Goal: Task Accomplishment & Management: Manage account settings

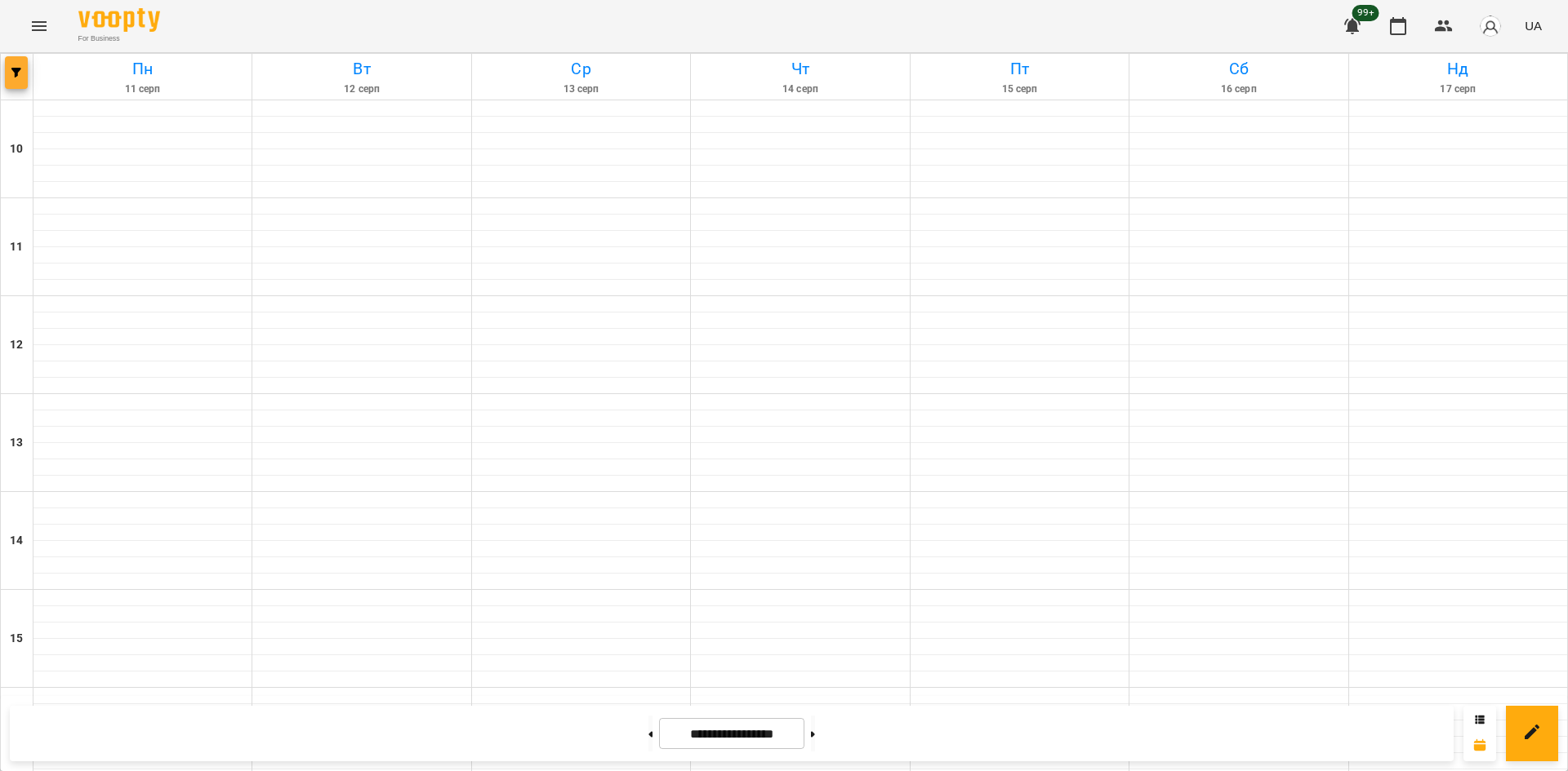
click at [21, 75] on span "button" at bounding box center [16, 73] width 23 height 10
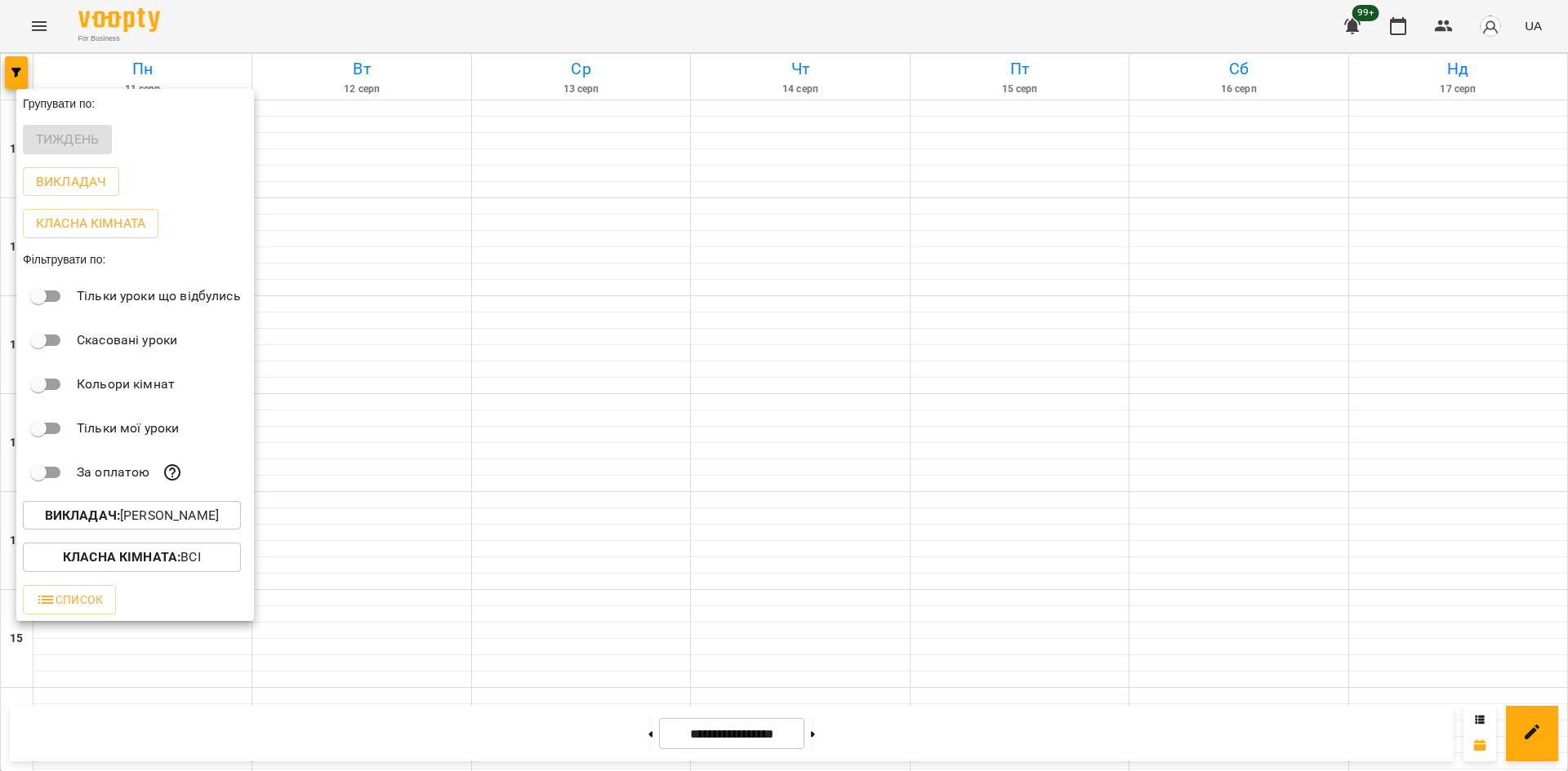
click at [166, 508] on button "Викладач : Микита Пономарьов" at bounding box center [132, 516] width 218 height 29
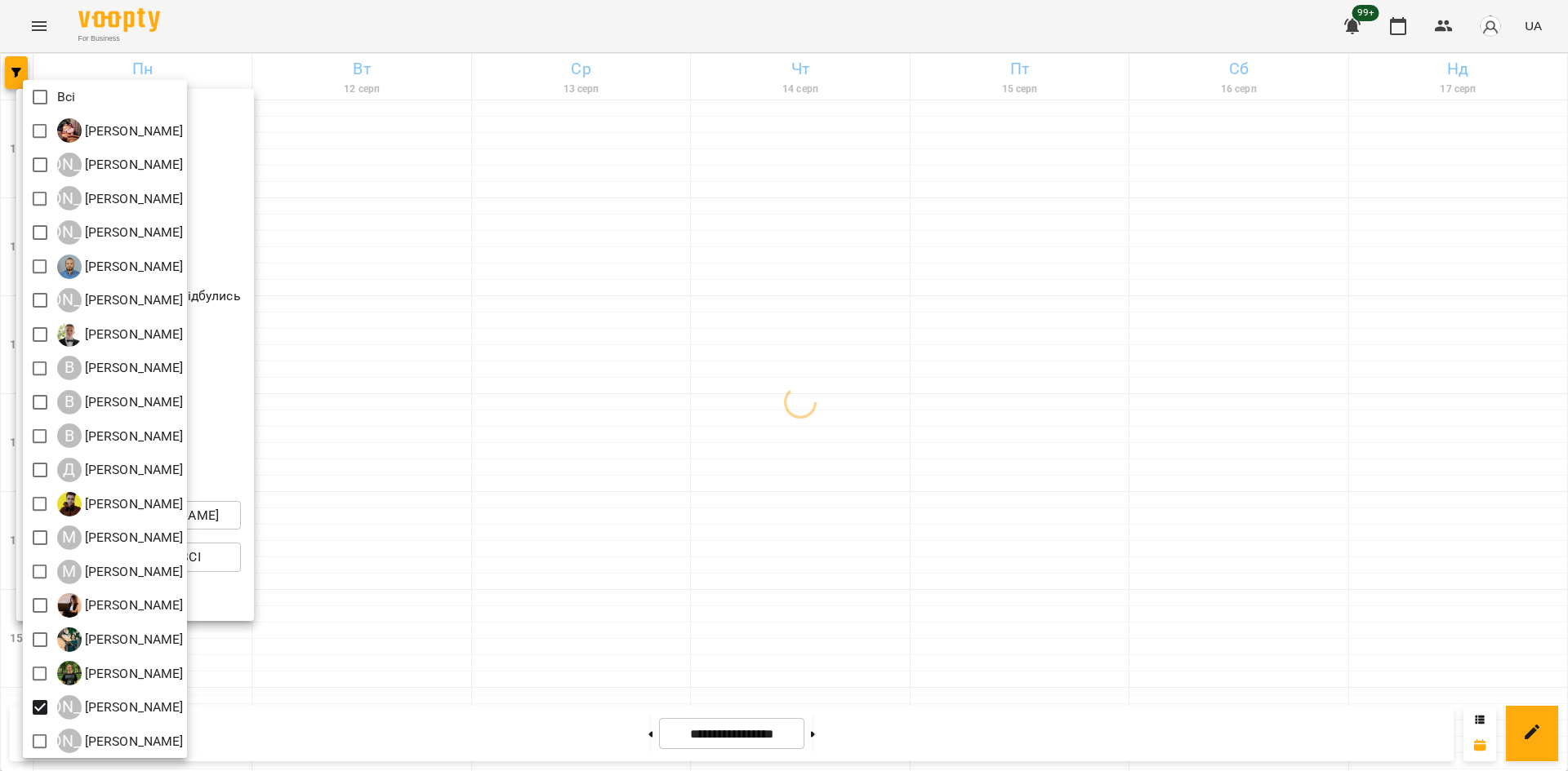
click at [338, 638] on div at bounding box center [784, 385] width 1568 height 771
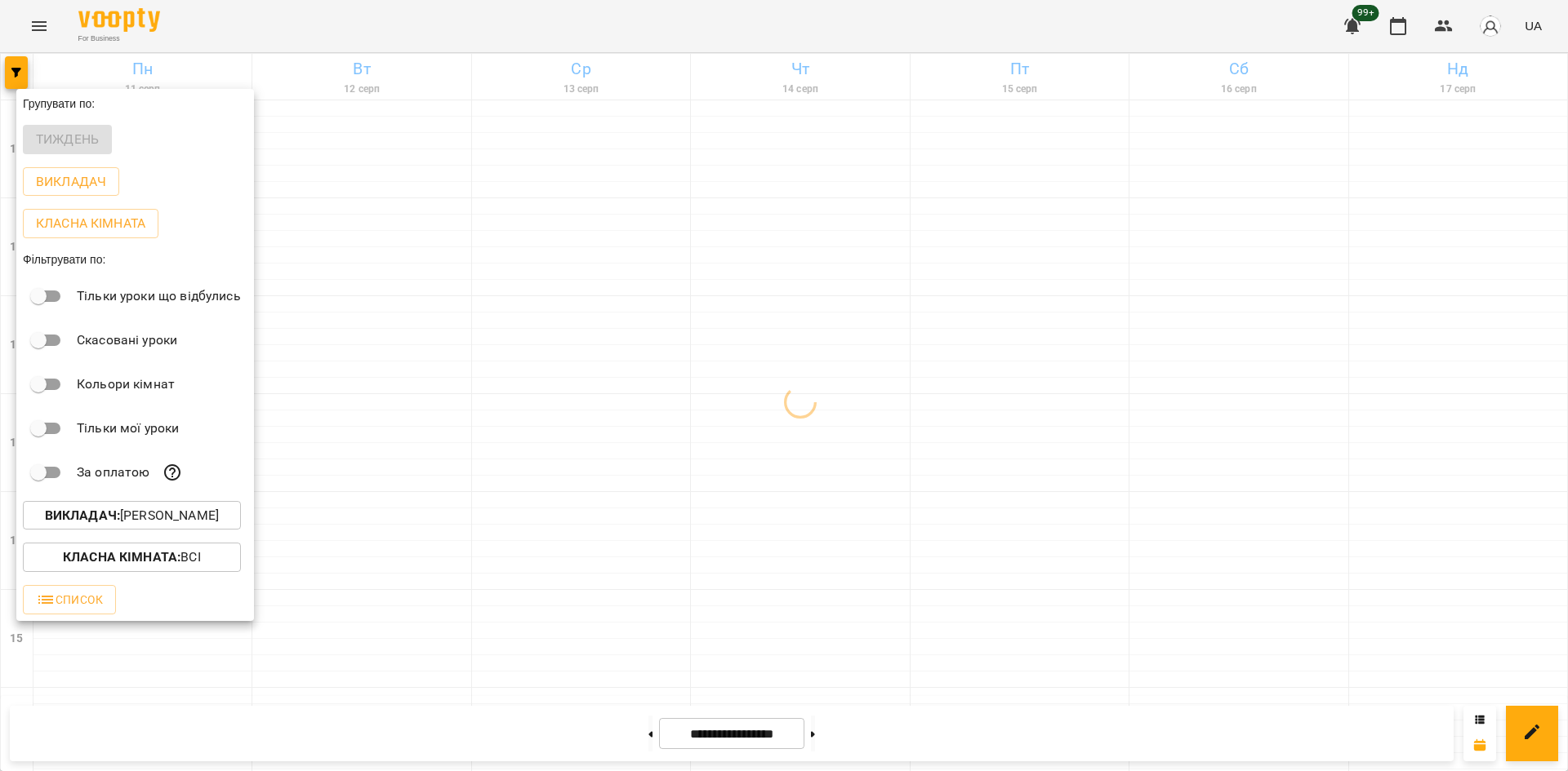
click at [458, 561] on div at bounding box center [784, 385] width 1568 height 771
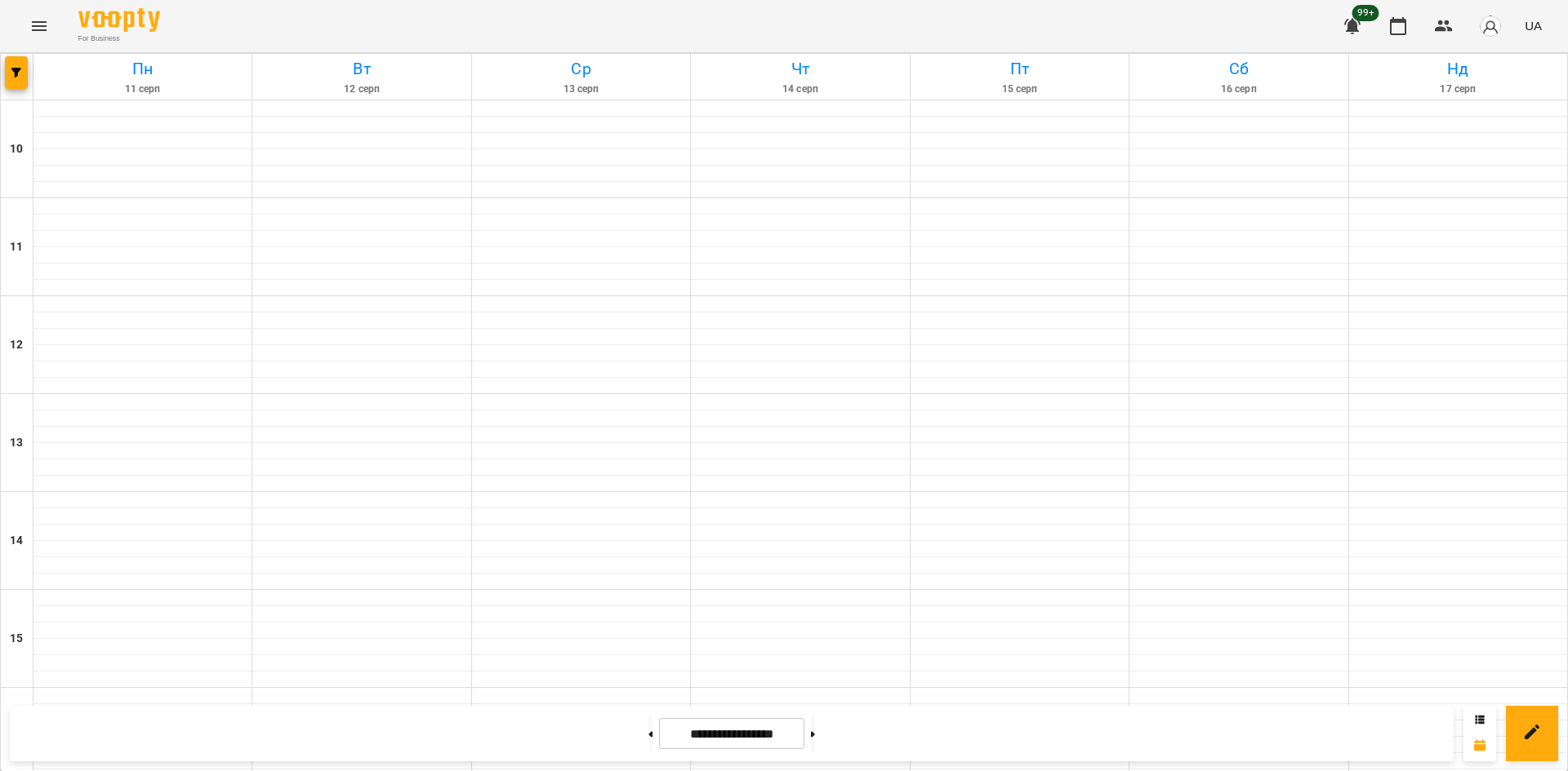
scroll to position [594, 0]
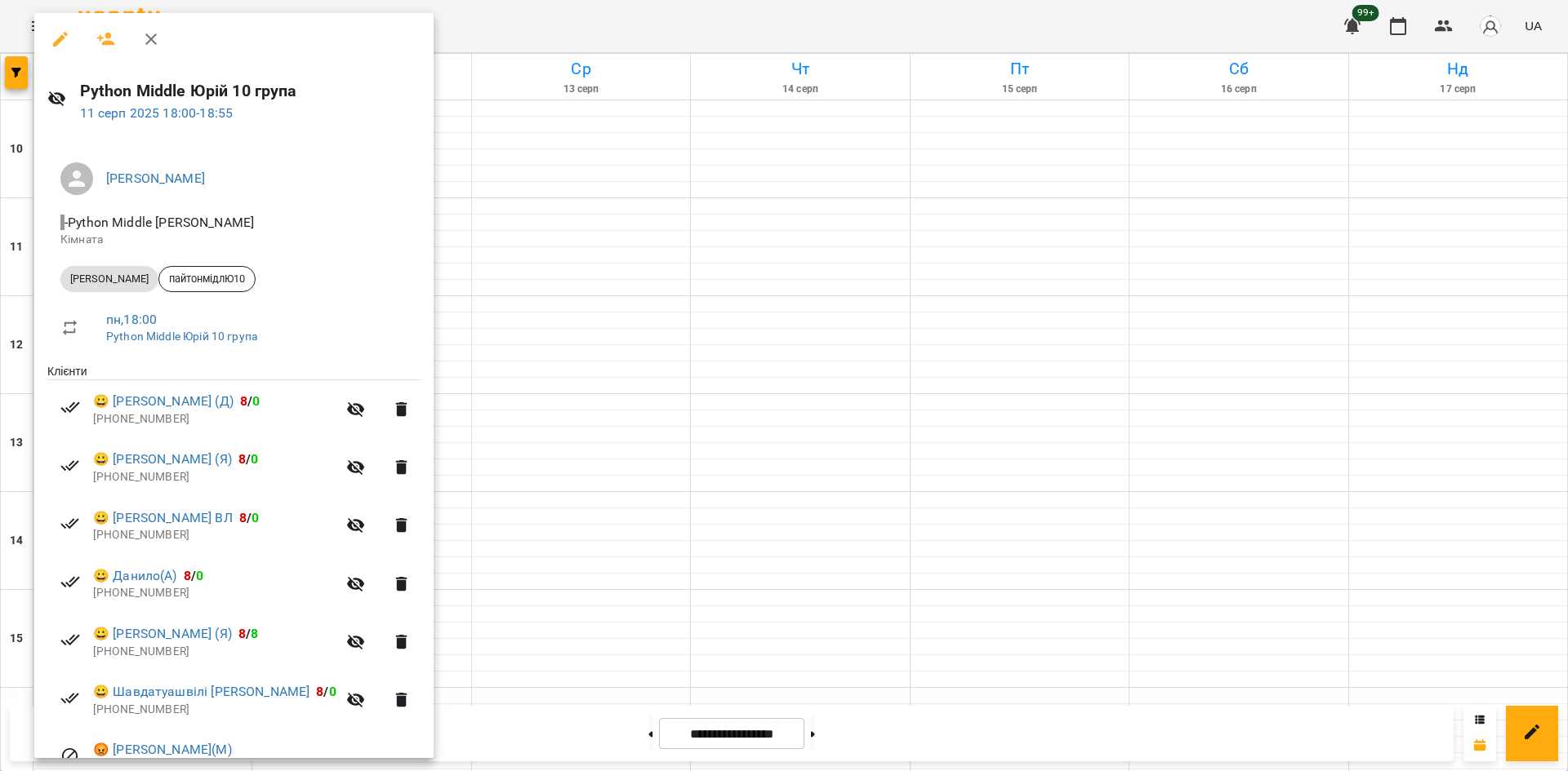
click at [602, 472] on div at bounding box center [784, 385] width 1568 height 771
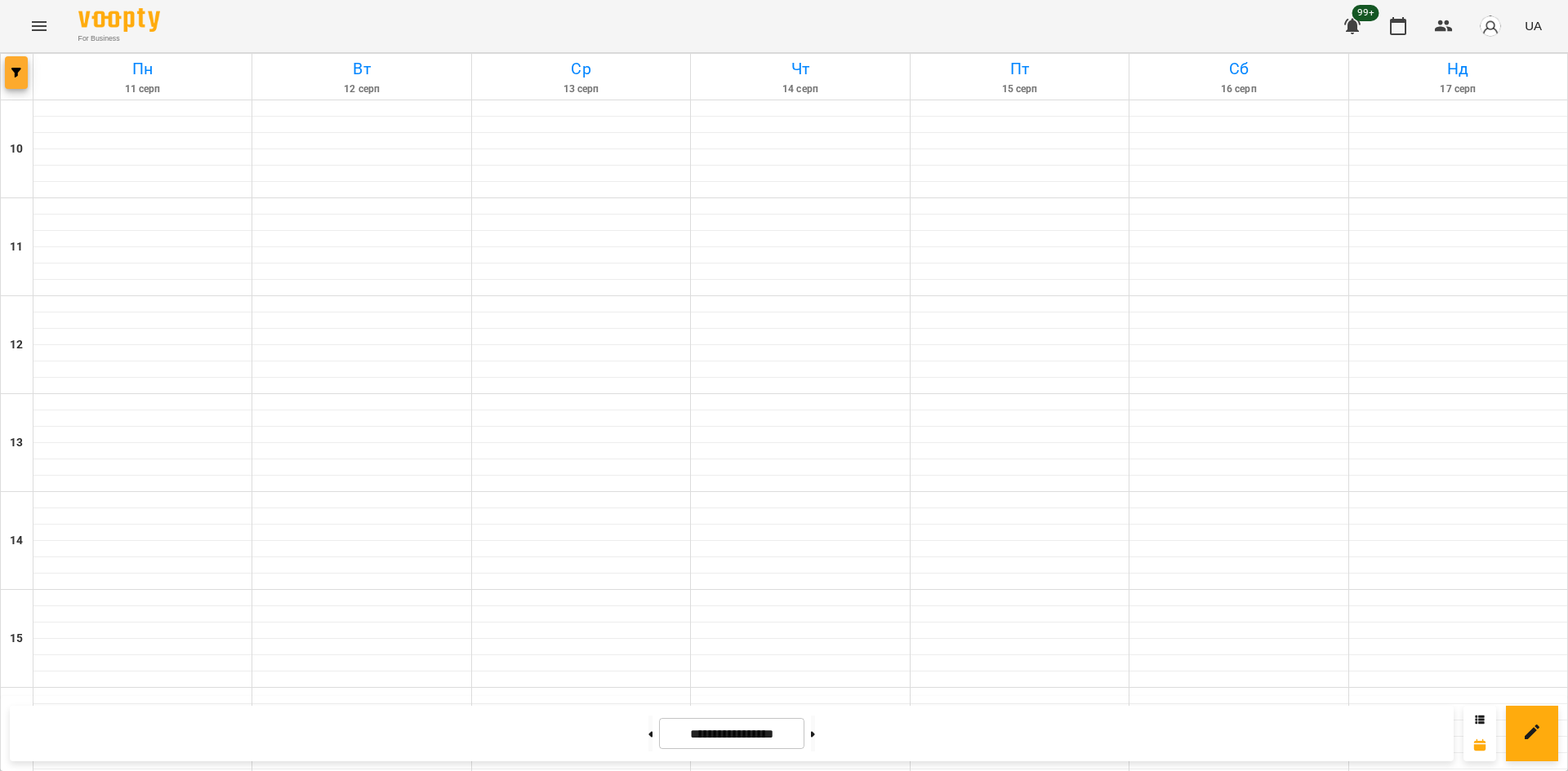
click at [20, 84] on button "button" at bounding box center [16, 73] width 23 height 33
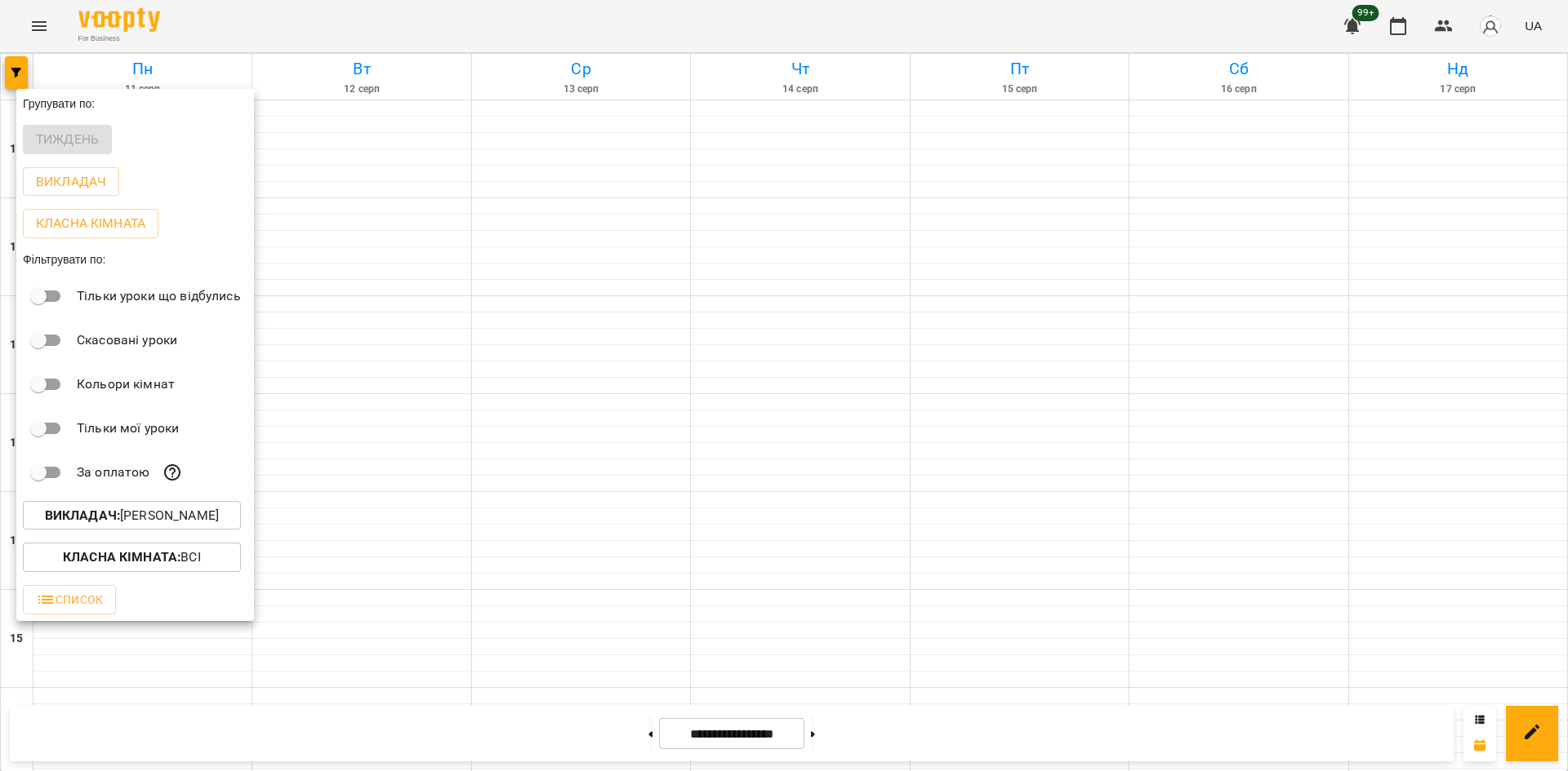
click at [166, 519] on p "Викладач : Юрій Шпак" at bounding box center [132, 516] width 174 height 19
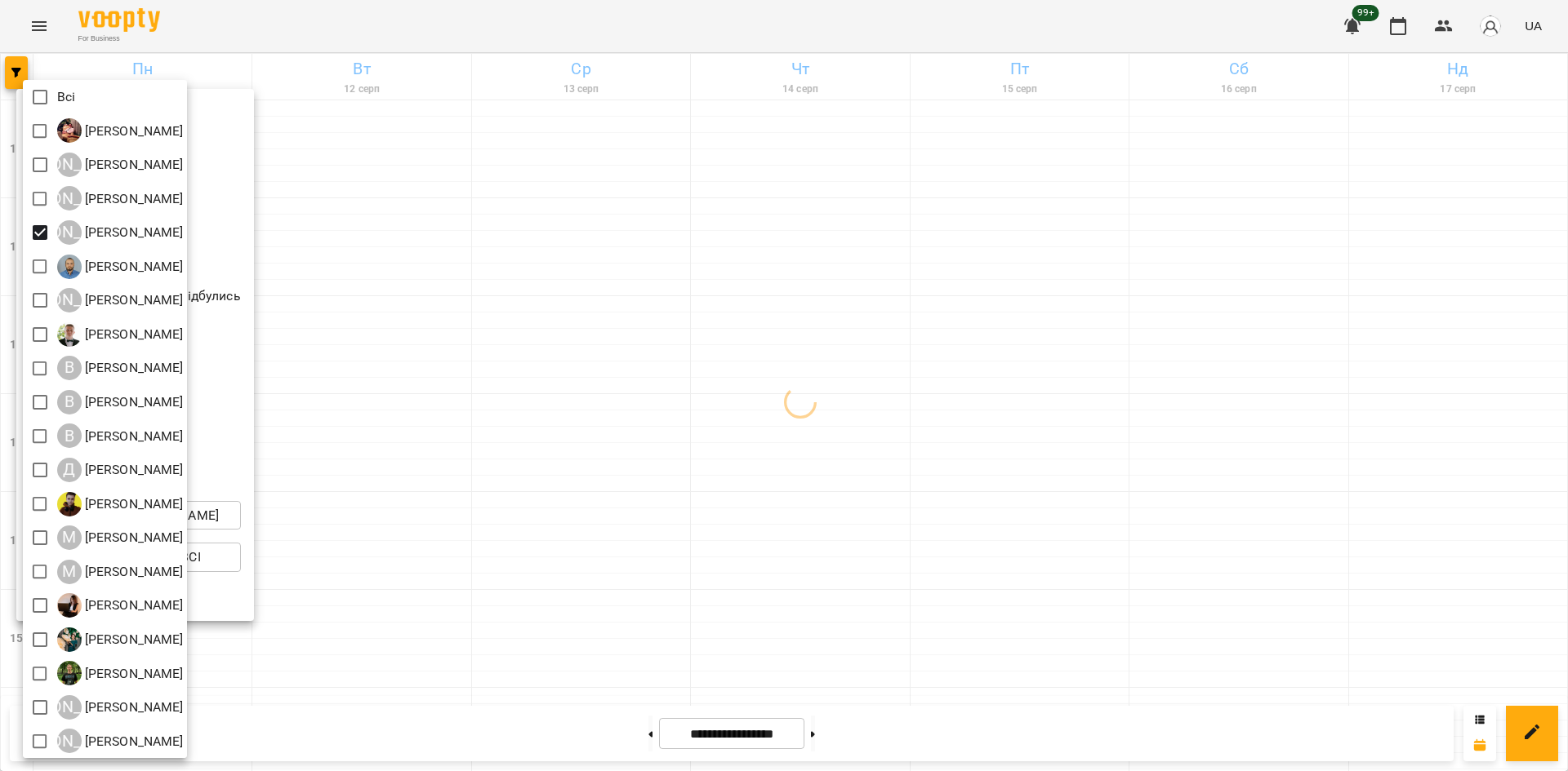
click at [319, 527] on div at bounding box center [784, 385] width 1568 height 771
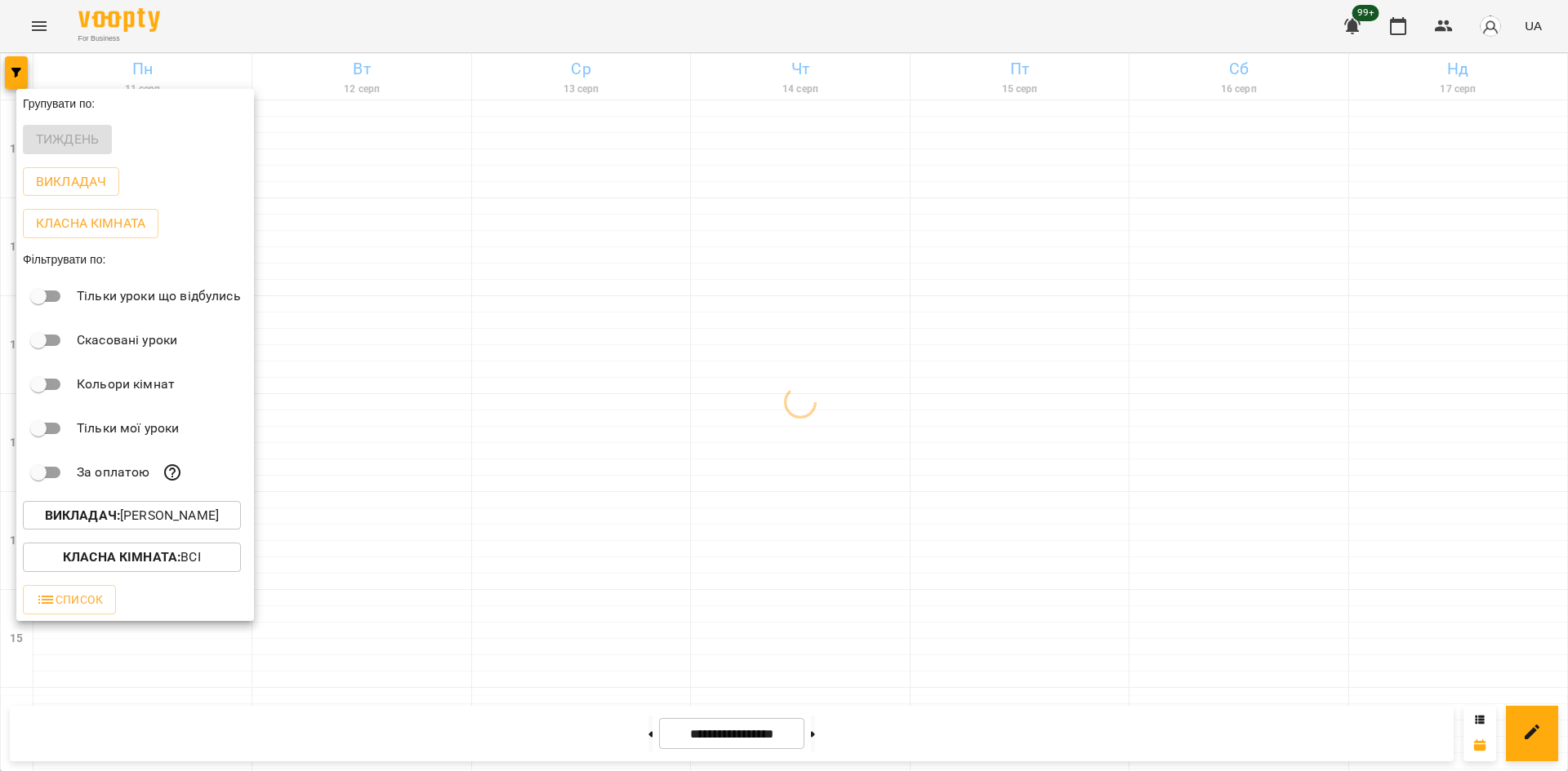
click at [383, 610] on div at bounding box center [784, 385] width 1568 height 771
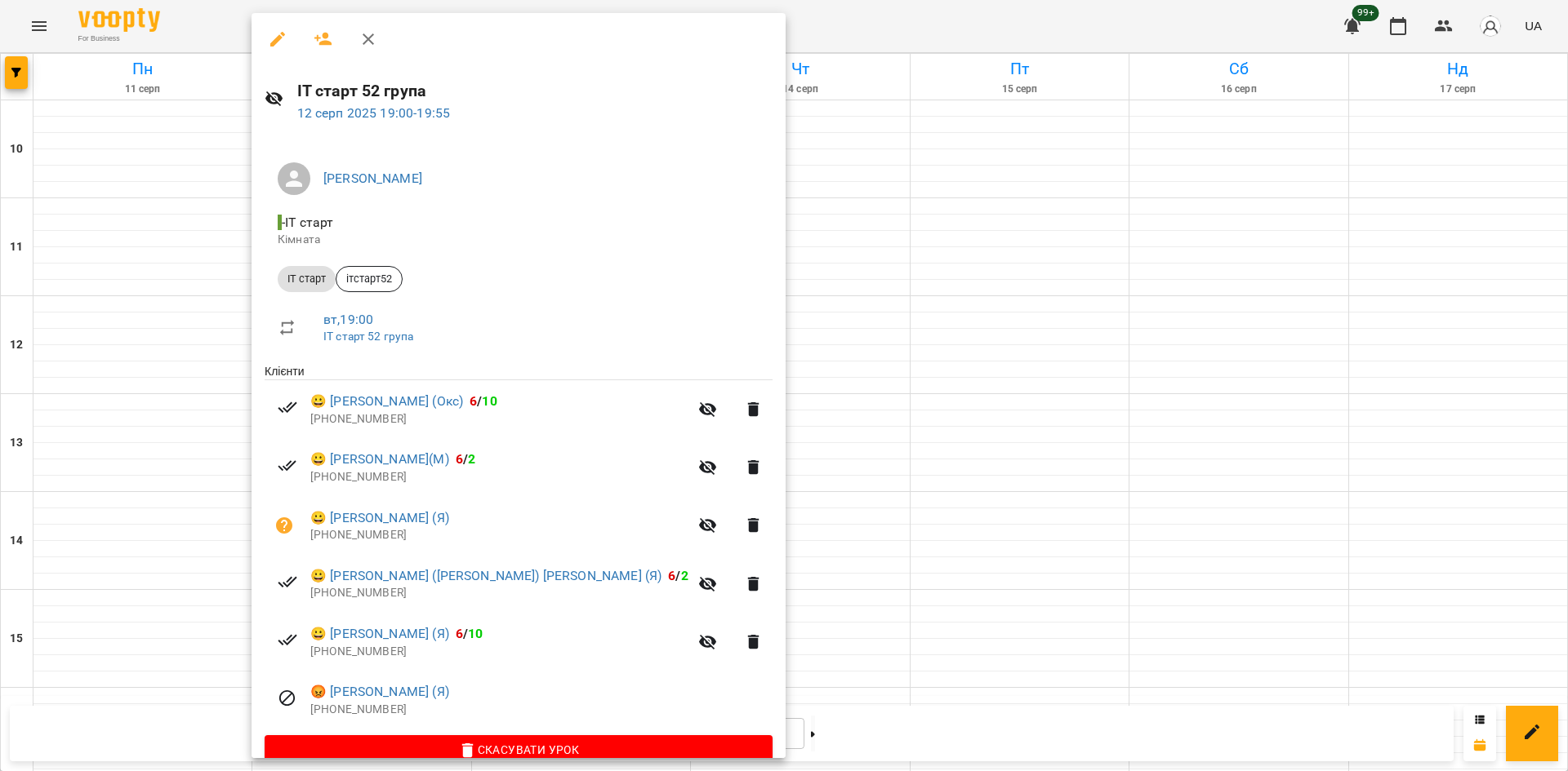
drag, startPoint x: 753, startPoint y: 631, endPoint x: 739, endPoint y: 629, distance: 14.1
click at [752, 631] on div at bounding box center [784, 385] width 1568 height 771
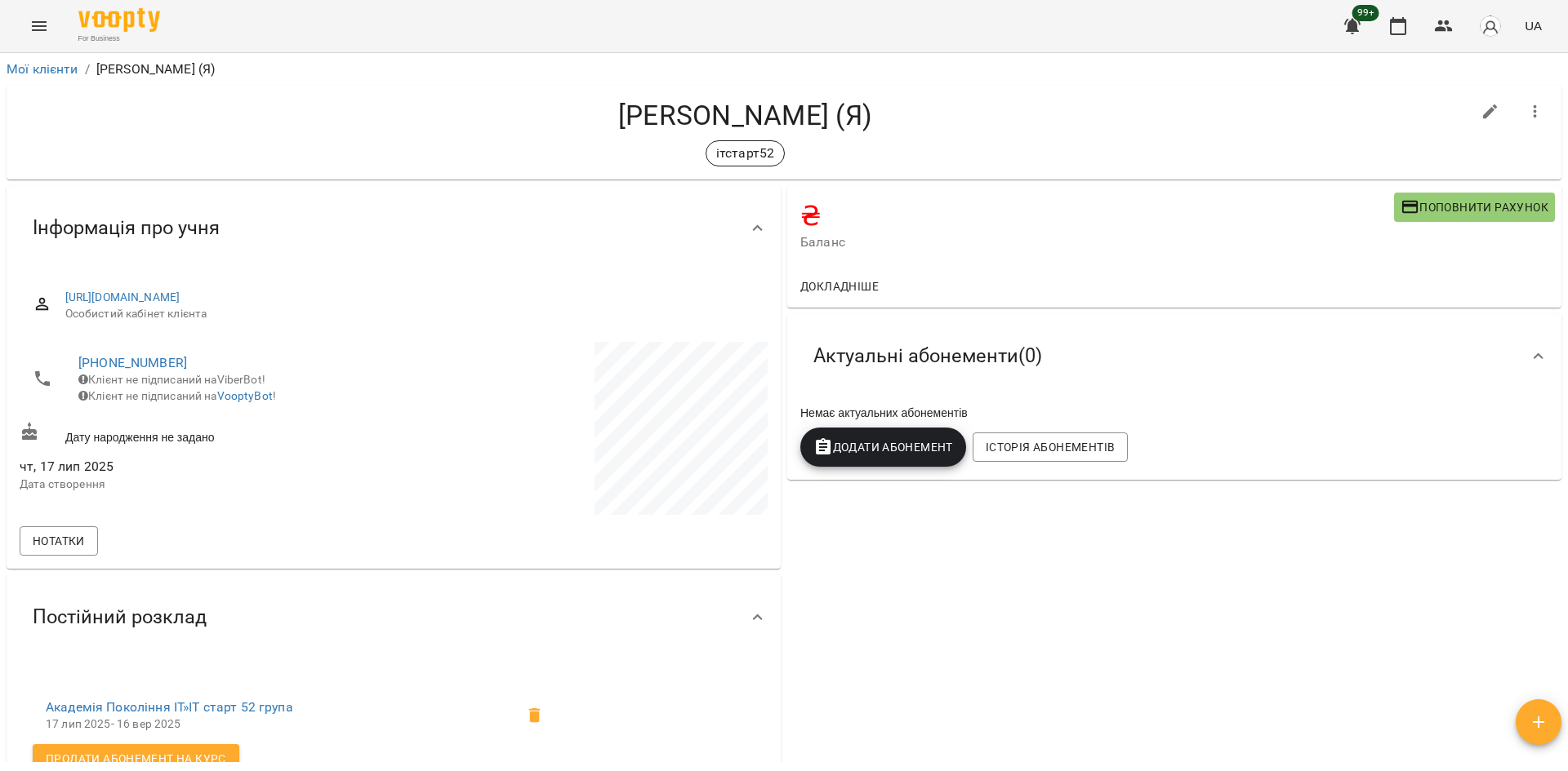
click at [1481, 112] on icon "button" at bounding box center [1491, 111] width 19 height 19
select select "**"
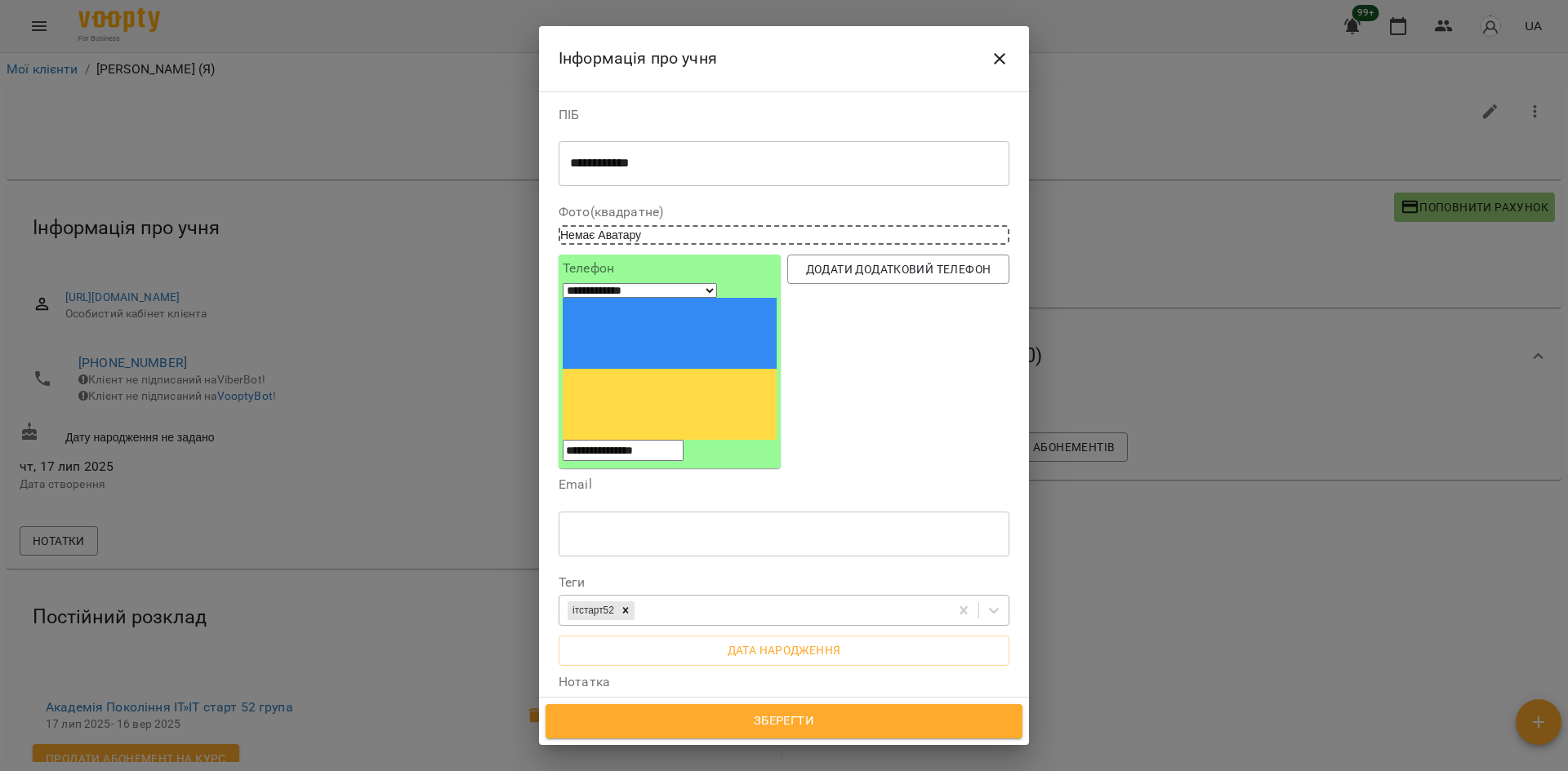
click at [669, 598] on div "ітстарт52" at bounding box center [754, 611] width 389 height 27
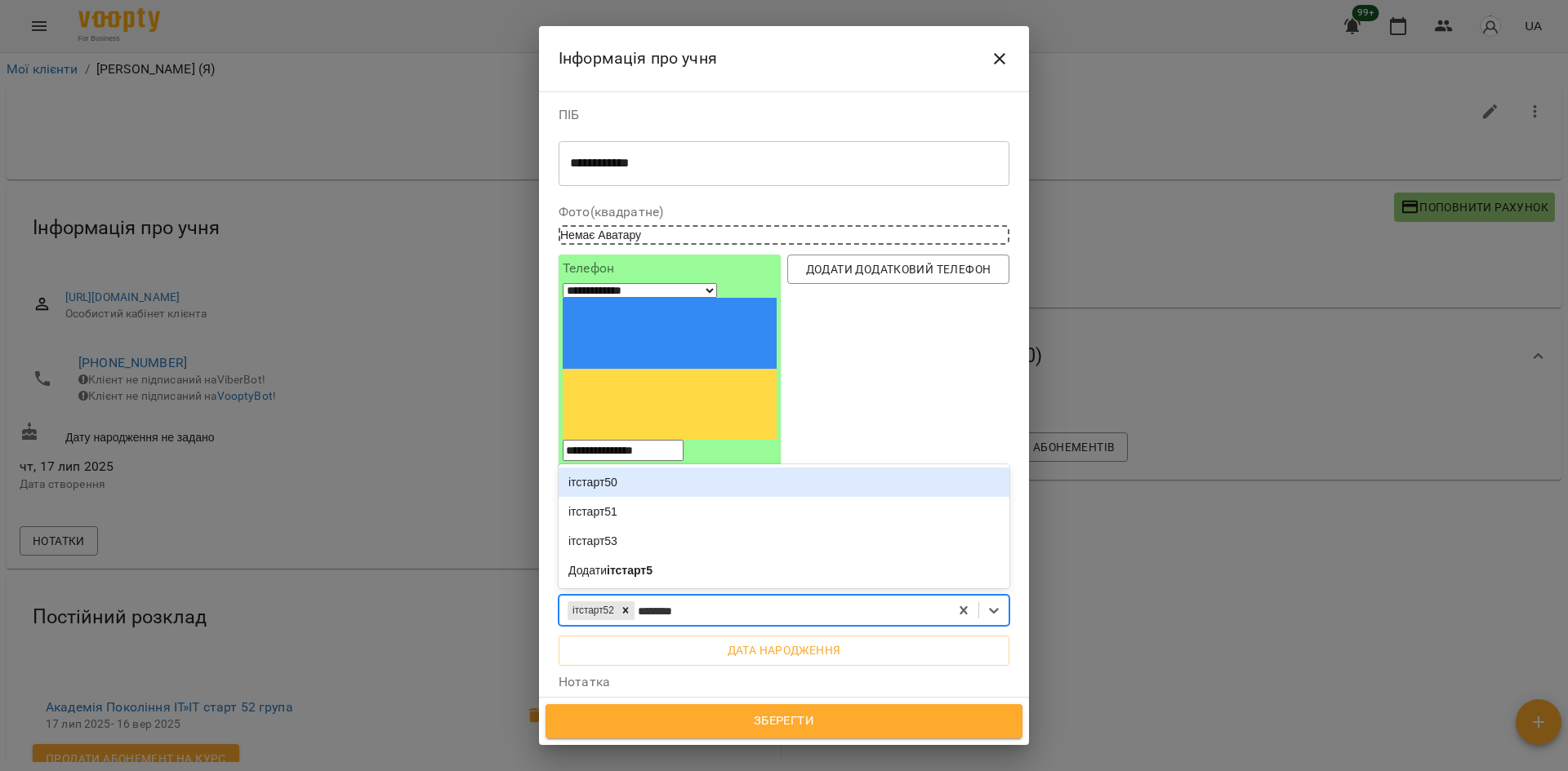
type input "*********"
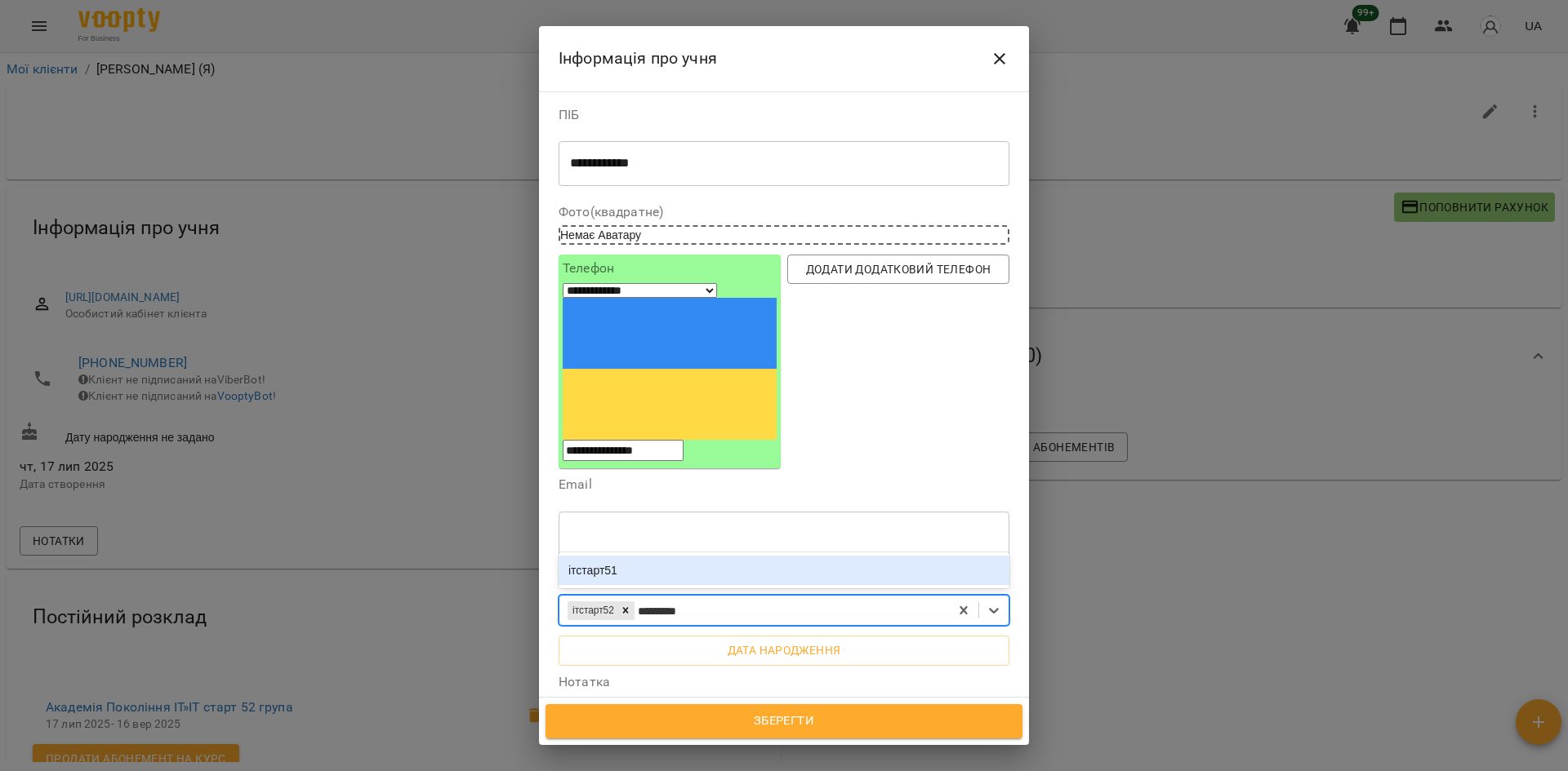
click at [612, 556] on div "ітстарт51" at bounding box center [784, 571] width 451 height 29
click at [629, 605] on icon at bounding box center [625, 610] width 12 height 12
click at [792, 725] on span "Зберегти" at bounding box center [784, 722] width 441 height 21
